Goal: Task Accomplishment & Management: Manage account settings

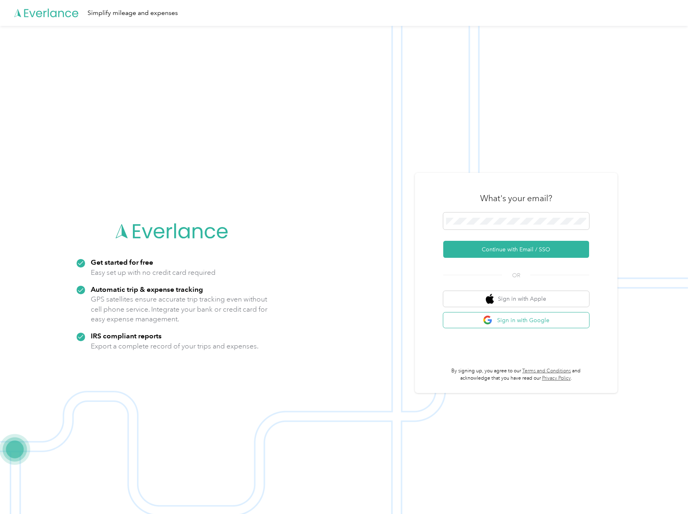
click at [553, 326] on button "Sign in with Google" at bounding box center [516, 321] width 146 height 16
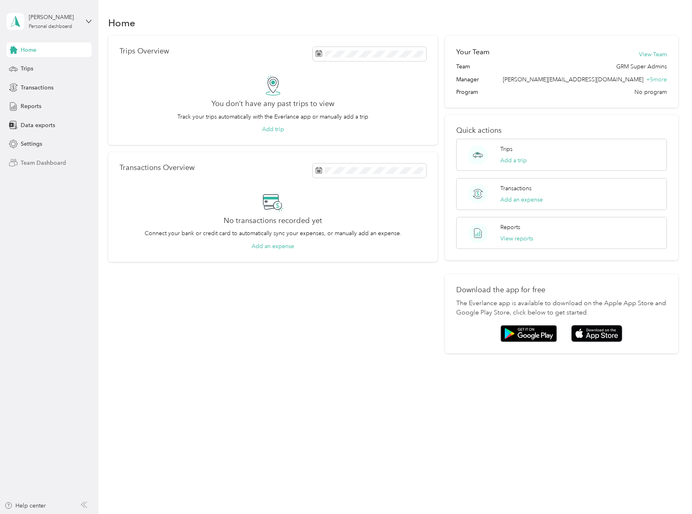
click at [30, 166] on span "Team Dashboard" at bounding box center [43, 163] width 45 height 9
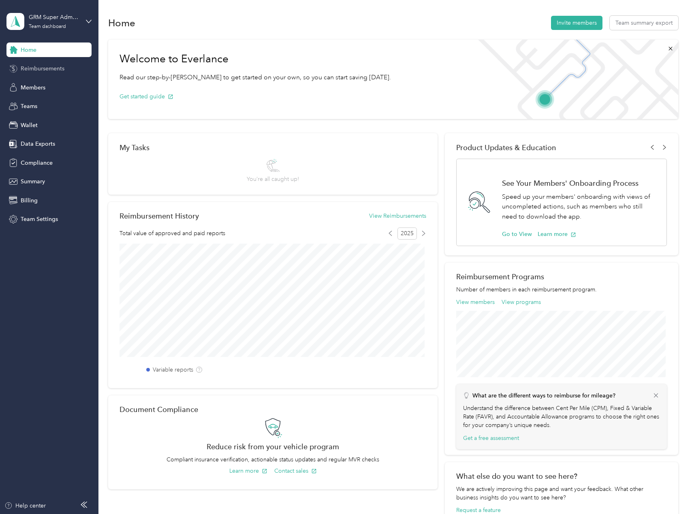
click at [38, 74] on div "Reimbursements" at bounding box center [48, 69] width 85 height 15
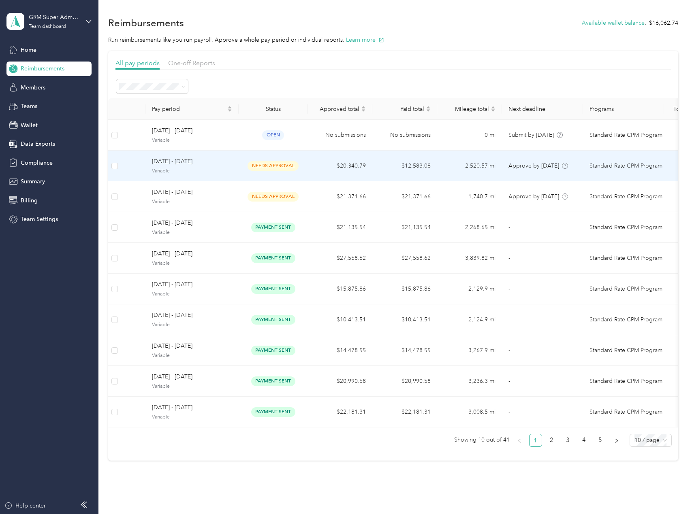
click at [314, 165] on td "$20,340.79" at bounding box center [339, 166] width 65 height 31
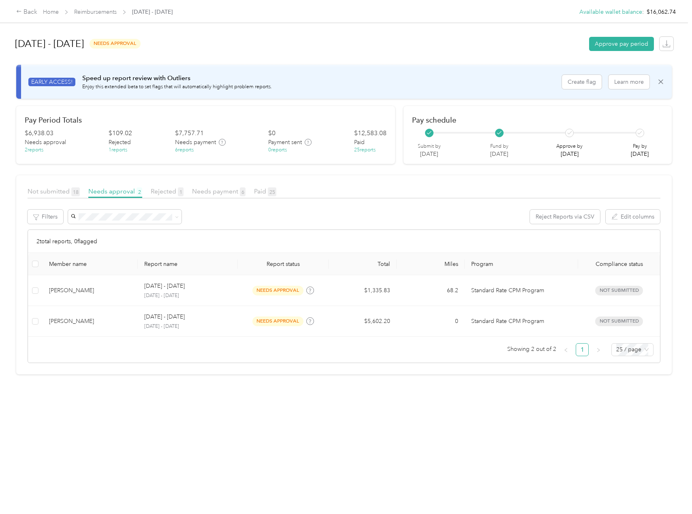
click at [356, 418] on div "[DATE] - [DATE] needs approval Approve pay period EARLY ACCESS! Speed up report…" at bounding box center [344, 250] width 688 height 500
click at [223, 190] on span "Needs payment 6" at bounding box center [218, 192] width 53 height 8
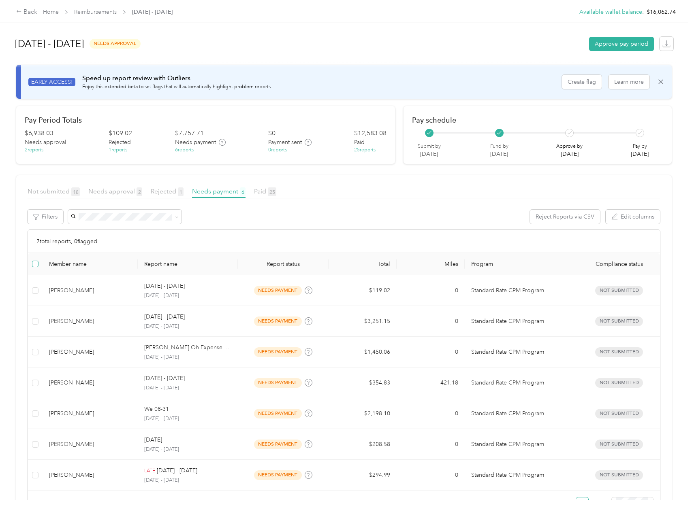
click at [38, 260] on label at bounding box center [35, 264] width 6 height 9
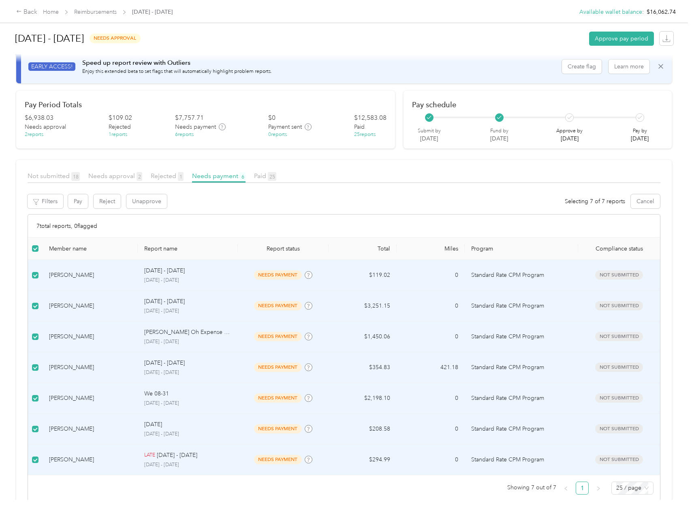
scroll to position [34, 0]
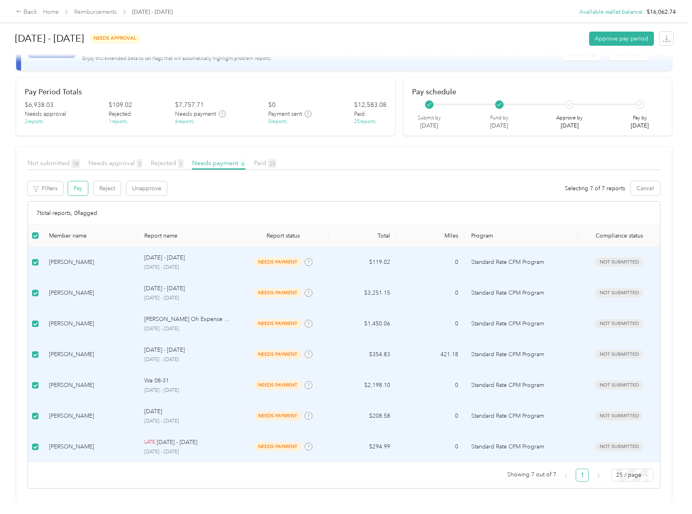
click at [74, 183] on button "Pay" at bounding box center [78, 188] width 20 height 14
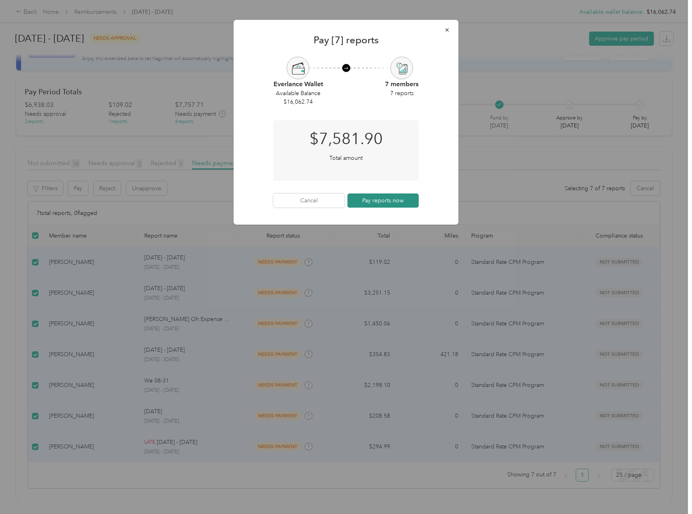
click at [370, 205] on button "Pay reports now" at bounding box center [383, 201] width 71 height 14
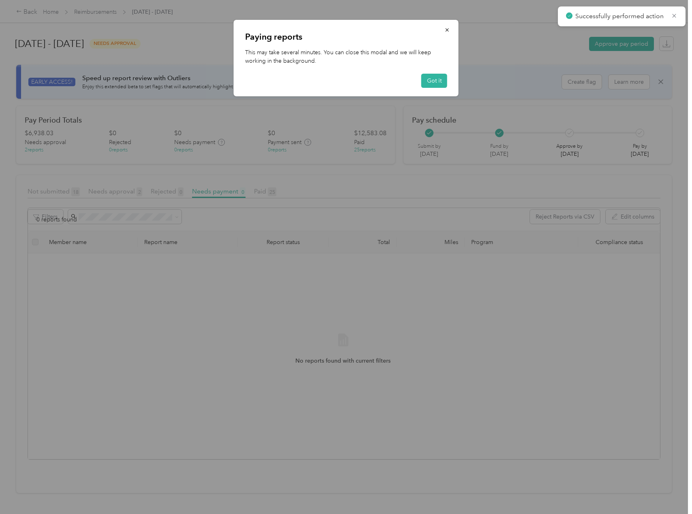
scroll to position [0, 0]
click at [424, 83] on button "Got it" at bounding box center [434, 81] width 26 height 14
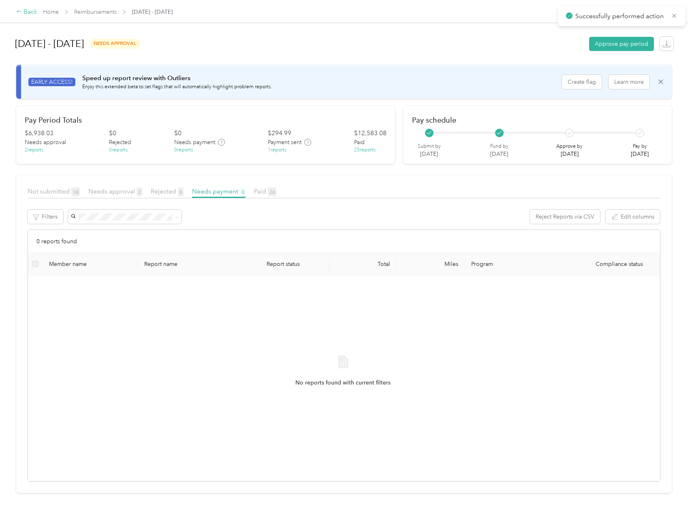
click at [31, 13] on div "Back" at bounding box center [26, 12] width 21 height 10
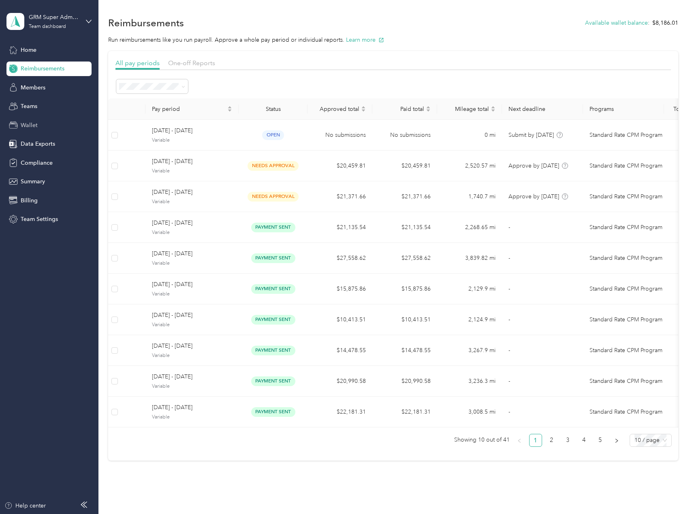
click at [40, 124] on div "Wallet" at bounding box center [48, 125] width 85 height 15
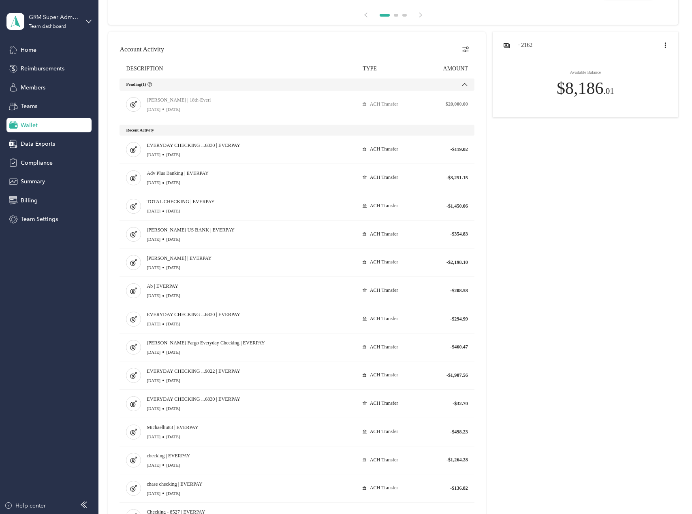
scroll to position [94, 0]
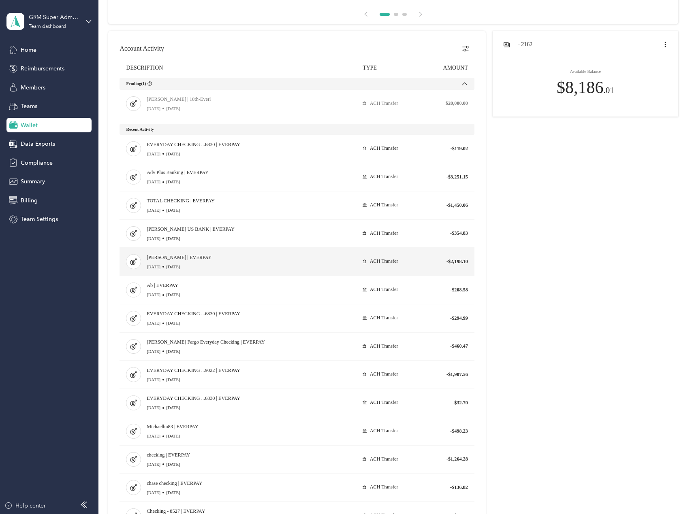
drag, startPoint x: 478, startPoint y: 322, endPoint x: 376, endPoint y: 275, distance: 112.4
click at [376, 275] on div at bounding box center [297, 311] width 378 height 561
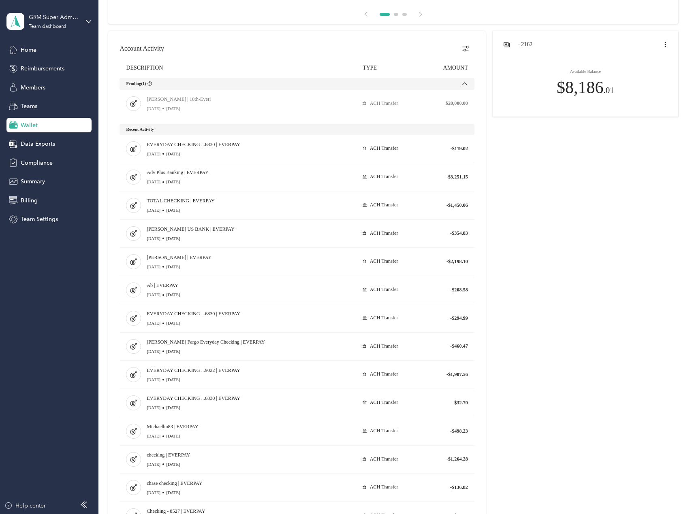
click at [494, 330] on div at bounding box center [393, 311] width 570 height 561
drag, startPoint x: 470, startPoint y: 320, endPoint x: 514, endPoint y: 190, distance: 136.7
click at [505, 187] on div at bounding box center [393, 311] width 570 height 561
click at [575, 223] on div at bounding box center [393, 311] width 570 height 561
drag, startPoint x: 578, startPoint y: 173, endPoint x: 582, endPoint y: 175, distance: 4.9
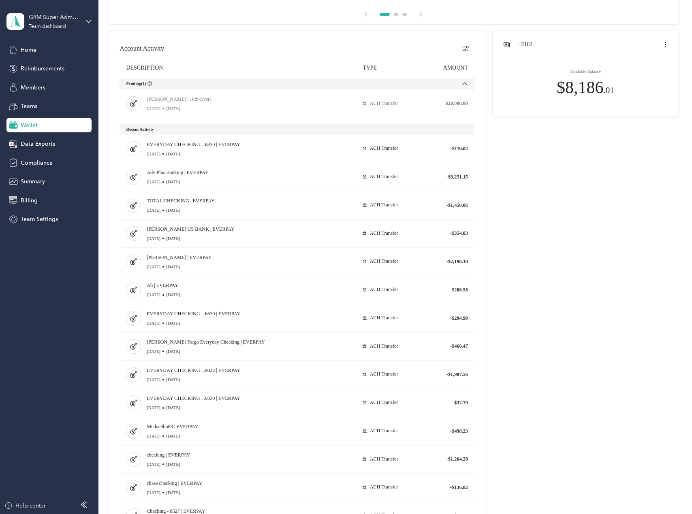
click at [578, 173] on div at bounding box center [393, 311] width 570 height 561
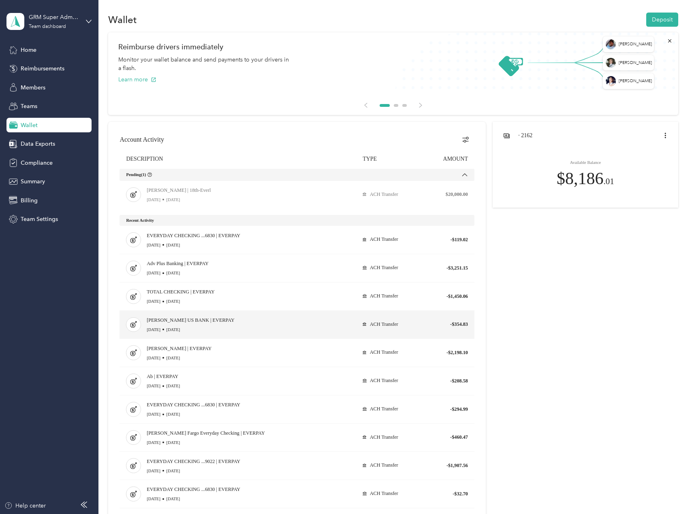
scroll to position [0, 0]
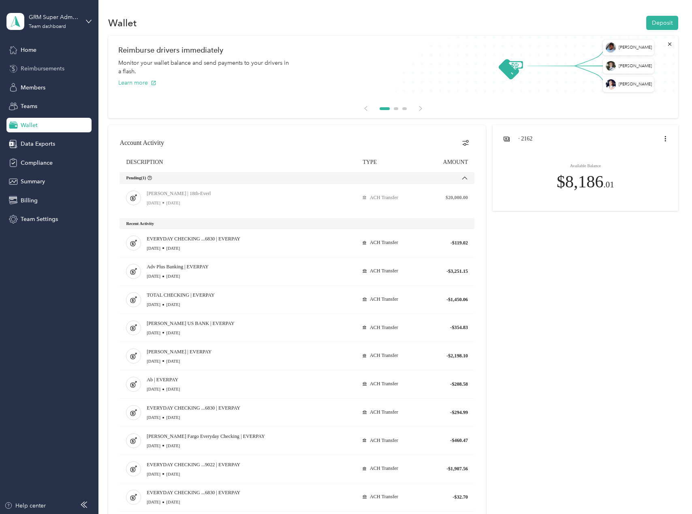
click at [51, 69] on span "Reimbursements" at bounding box center [43, 68] width 44 height 9
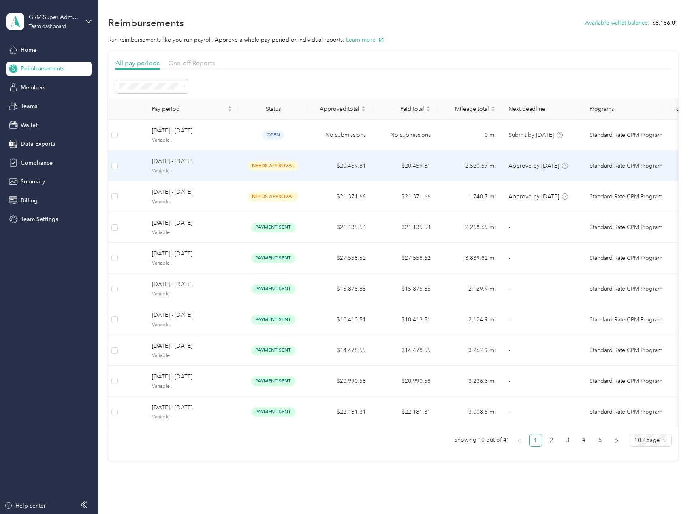
click at [253, 164] on span "needs approval" at bounding box center [273, 165] width 51 height 9
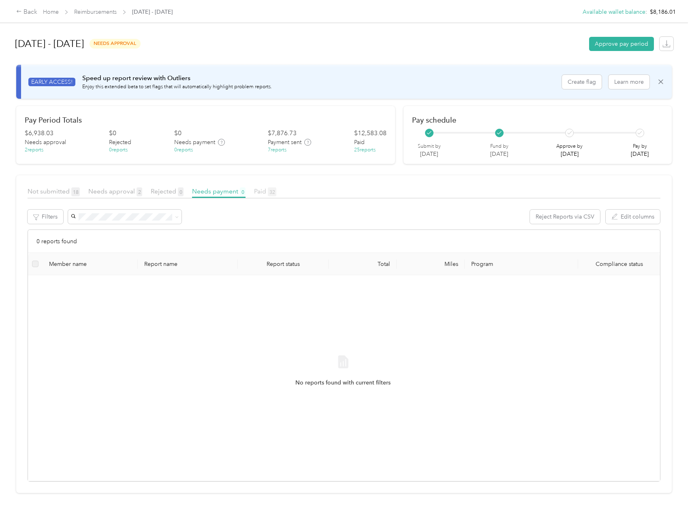
click at [254, 192] on span "Paid 32" at bounding box center [265, 192] width 22 height 8
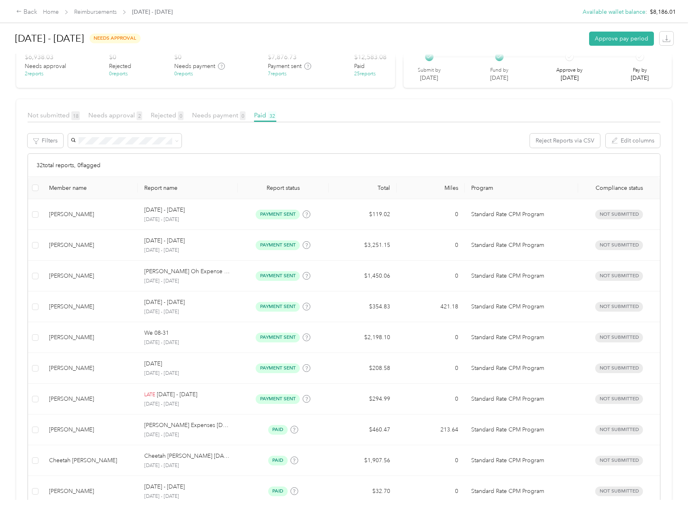
scroll to position [77, 0]
